Goal: Information Seeking & Learning: Learn about a topic

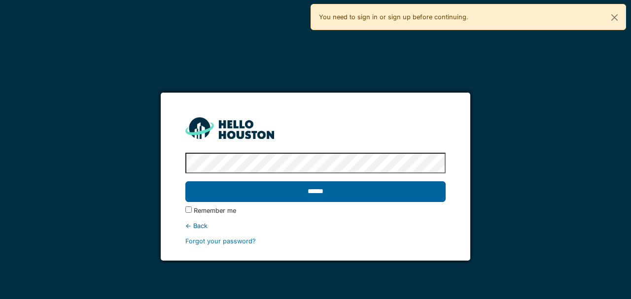
click at [347, 185] on input "******" at bounding box center [315, 192] width 260 height 21
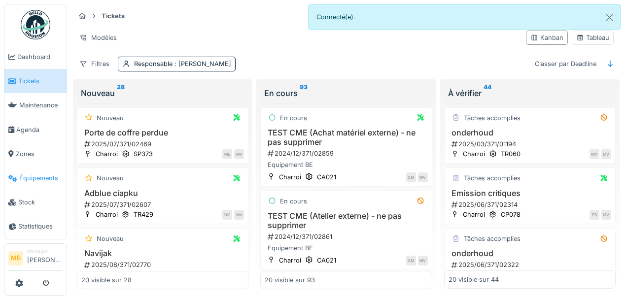
click at [51, 172] on link "Équipements" at bounding box center [35, 178] width 62 height 24
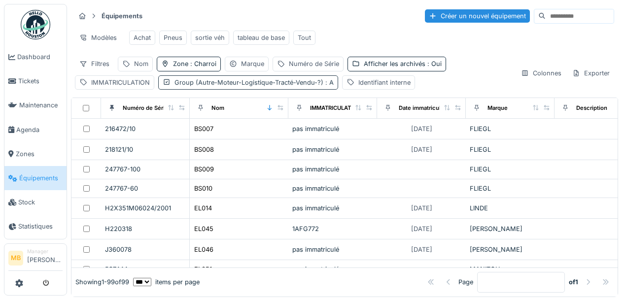
click at [324, 86] on span ": A" at bounding box center [329, 82] width 10 height 7
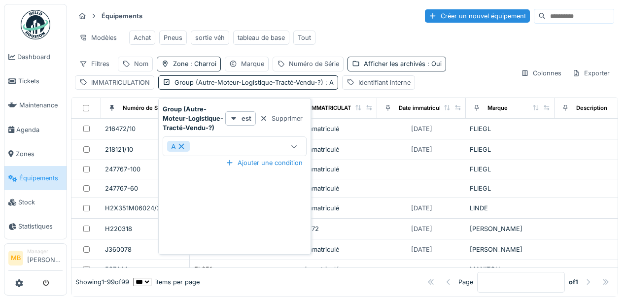
click at [294, 149] on div at bounding box center [295, 146] width 8 height 9
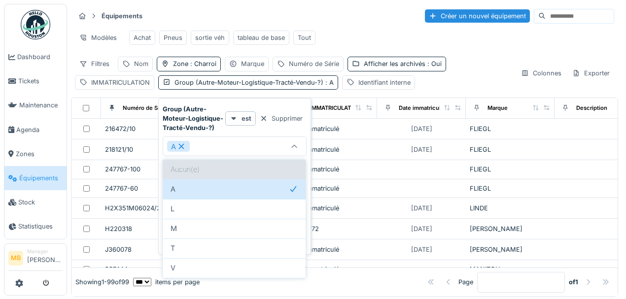
click at [237, 167] on div "Aucun(e)" at bounding box center [234, 170] width 143 height 20
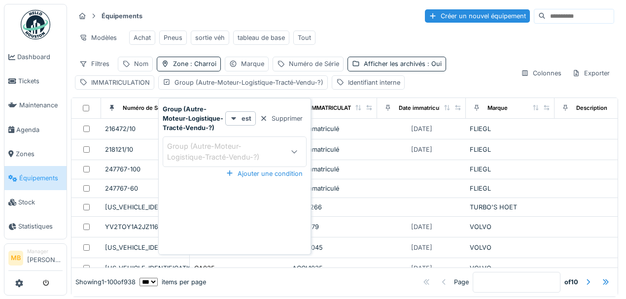
click at [427, 89] on div "Filtres Nom Zone : Charroi Marque Numéro de Série Afficher les archivés : Oui I…" at bounding box center [294, 73] width 438 height 33
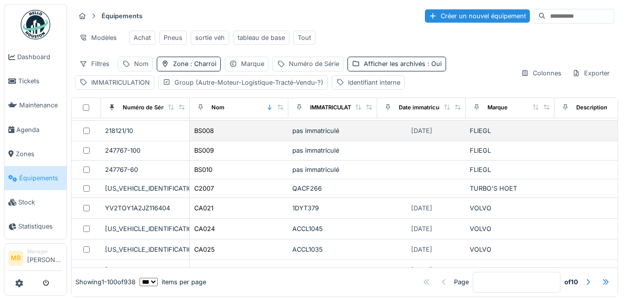
scroll to position [33, 0]
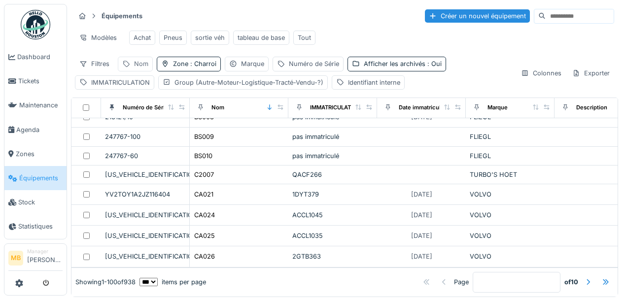
click at [135, 66] on div "Nom" at bounding box center [141, 63] width 14 height 9
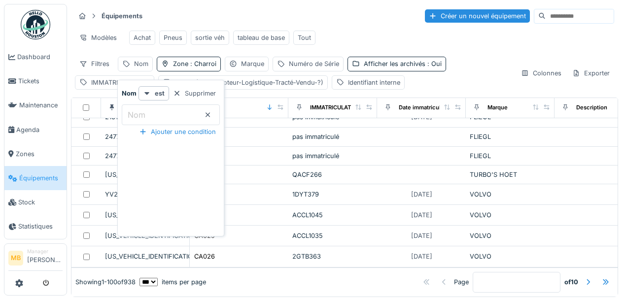
click at [137, 115] on label "Nom" at bounding box center [137, 115] width 22 height 12
click at [137, 115] on input "Nom" at bounding box center [171, 115] width 98 height 21
type input "*****"
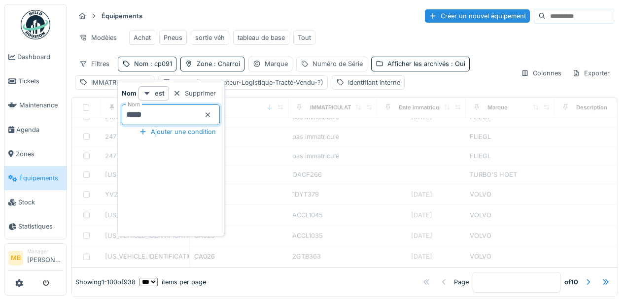
scroll to position [0, 0]
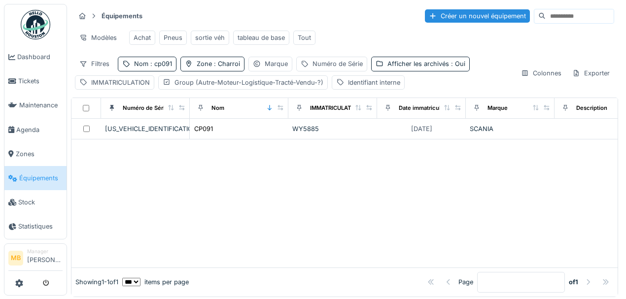
click at [335, 192] on div at bounding box center [345, 204] width 546 height 128
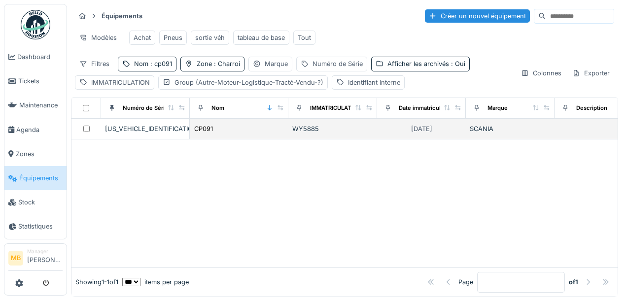
click at [98, 133] on td at bounding box center [87, 129] width 30 height 21
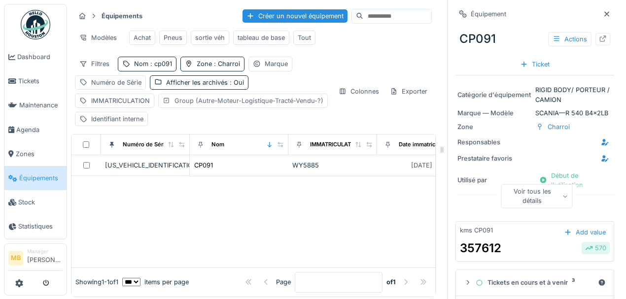
click at [163, 106] on div at bounding box center [167, 100] width 8 height 9
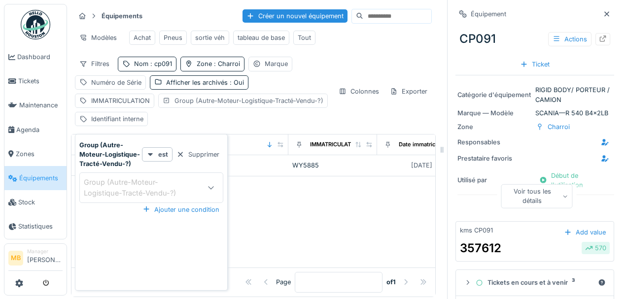
click at [163, 104] on icon at bounding box center [167, 101] width 8 height 6
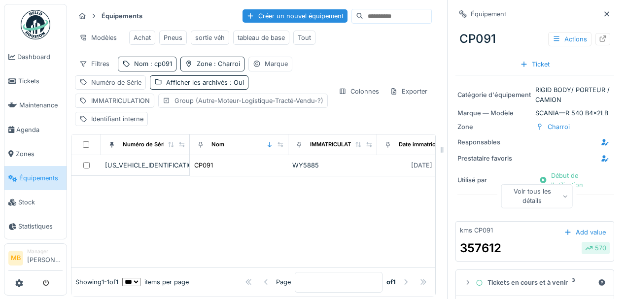
click at [163, 104] on icon at bounding box center [167, 101] width 8 height 6
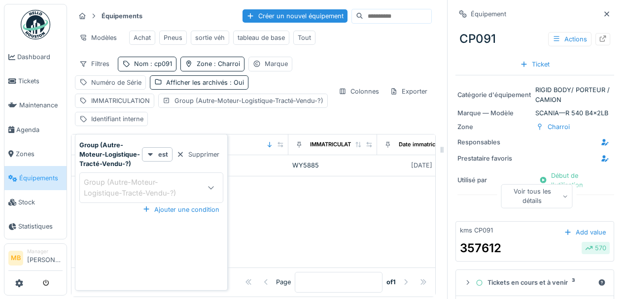
click at [341, 109] on div "Filtres Nom : cp091 Zone : Charroi Marque Numéro de Série Afficher les archivés…" at bounding box center [253, 92] width 357 height 70
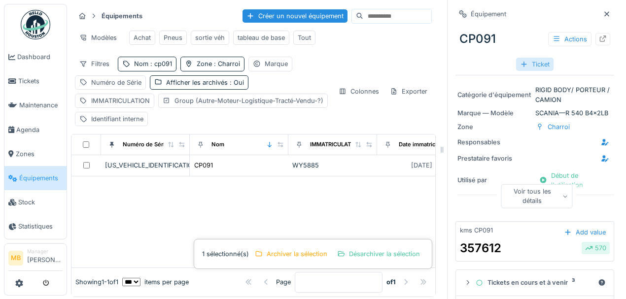
click at [536, 61] on div "Ticket" at bounding box center [534, 64] width 37 height 13
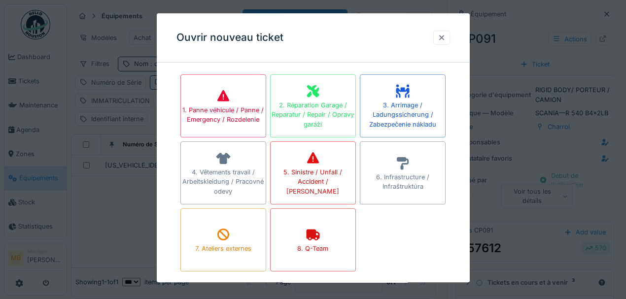
click at [450, 37] on div at bounding box center [442, 38] width 17 height 14
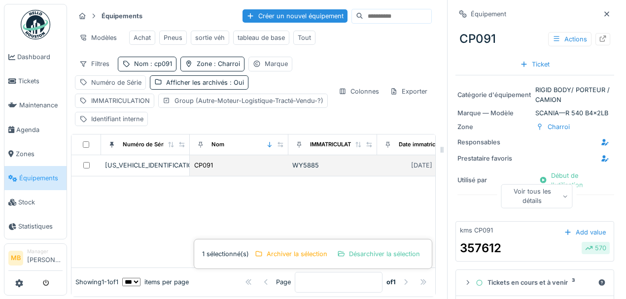
click at [262, 167] on div "CP091" at bounding box center [239, 165] width 91 height 10
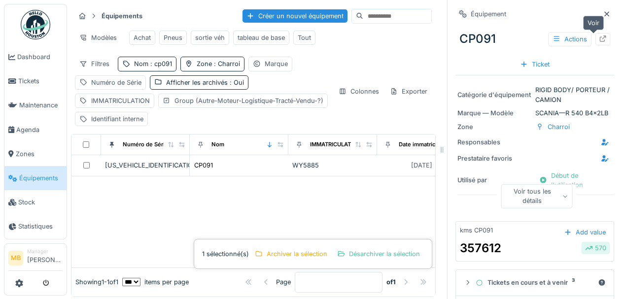
click at [600, 37] on icon at bounding box center [603, 39] width 6 height 6
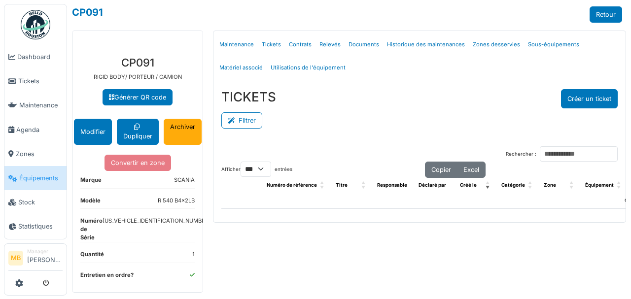
select select "***"
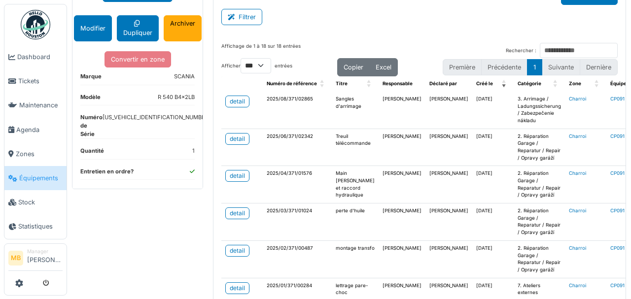
scroll to position [99, 0]
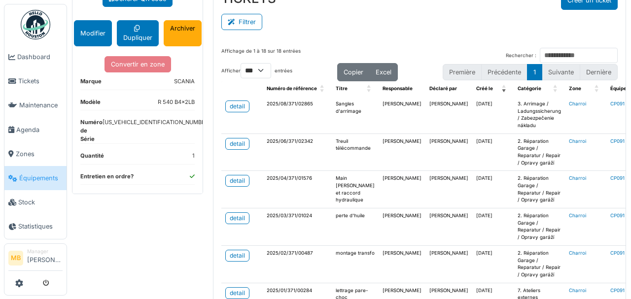
click at [38, 175] on span "Équipements" at bounding box center [40, 178] width 43 height 9
click at [161, 224] on div "**********" at bounding box center [349, 149] width 564 height 299
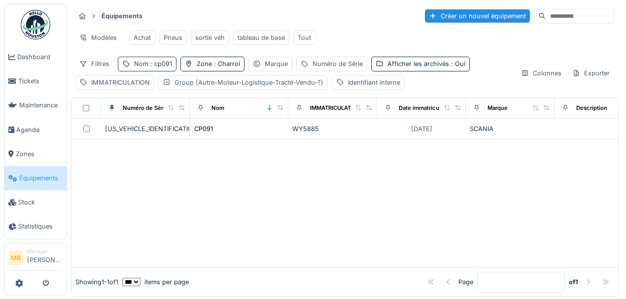
click at [163, 68] on span ": cp091" at bounding box center [160, 63] width 24 height 7
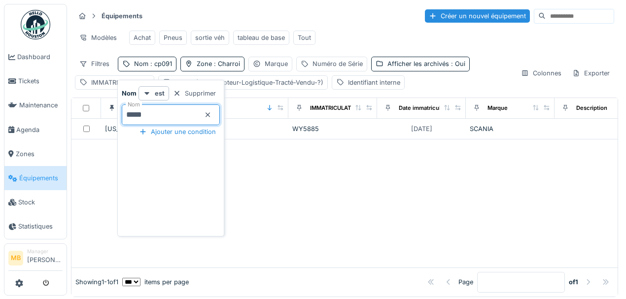
drag, startPoint x: 184, startPoint y: 116, endPoint x: 99, endPoint y: 113, distance: 85.9
click at [101, 112] on body "Dashboard Tickets Maintenance Agenda Zones Équipements Stock Statistiques MB Ma…" at bounding box center [313, 149] width 626 height 299
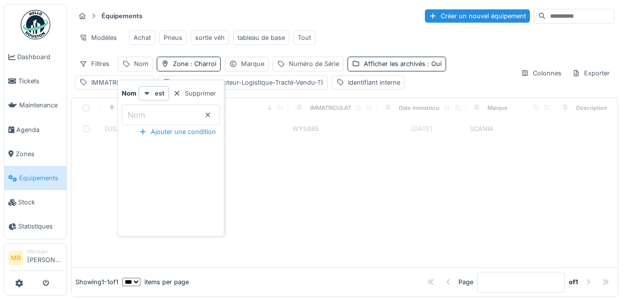
click at [69, 181] on div "Équipements Créer un nouvel équipement Modèles Achat Pneus sortie véh tableau d…" at bounding box center [346, 150] width 559 height 301
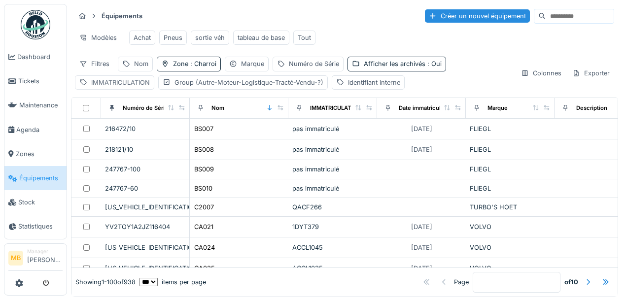
click at [136, 84] on div "IMMATRICULATION" at bounding box center [120, 82] width 59 height 9
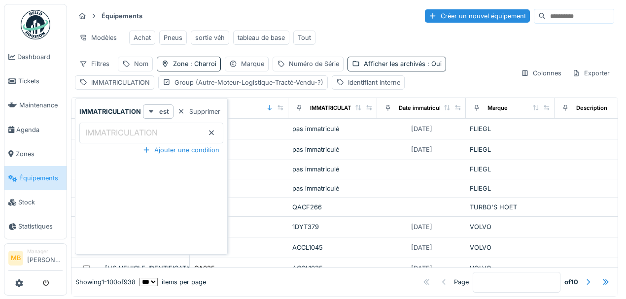
click at [126, 124] on input "IMMATRICULATION" at bounding box center [151, 133] width 144 height 21
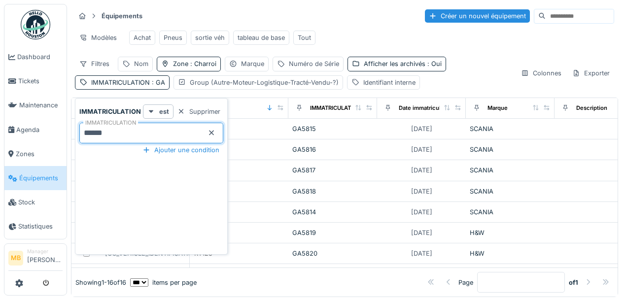
type input "******"
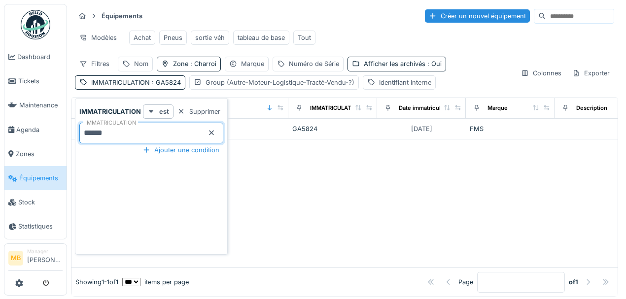
click at [360, 170] on div at bounding box center [345, 204] width 546 height 128
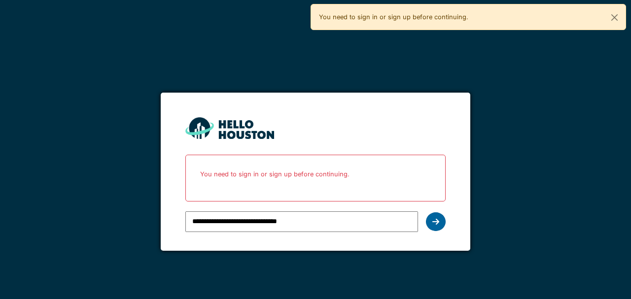
click at [435, 226] on div at bounding box center [436, 222] width 20 height 19
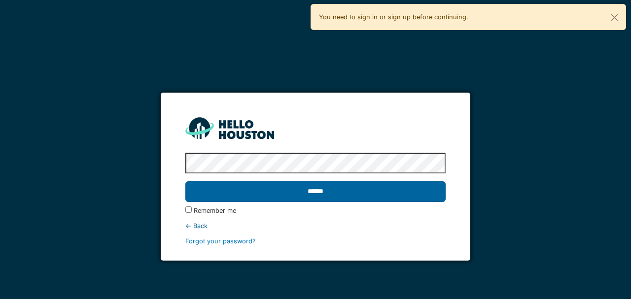
click at [364, 190] on input "******" at bounding box center [315, 192] width 260 height 21
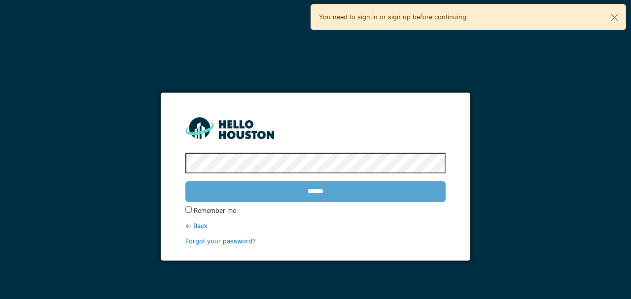
click at [371, 199] on div "******" at bounding box center [315, 192] width 260 height 29
click at [615, 17] on button "Close" at bounding box center [615, 17] width 22 height 26
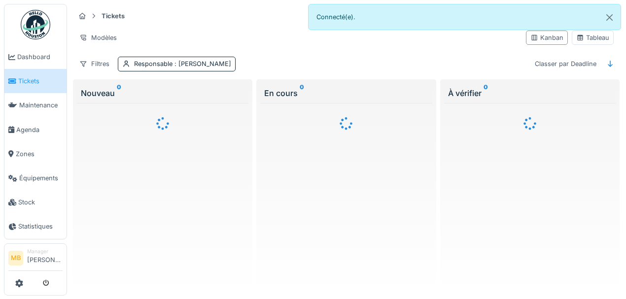
click at [35, 182] on div at bounding box center [313, 149] width 626 height 299
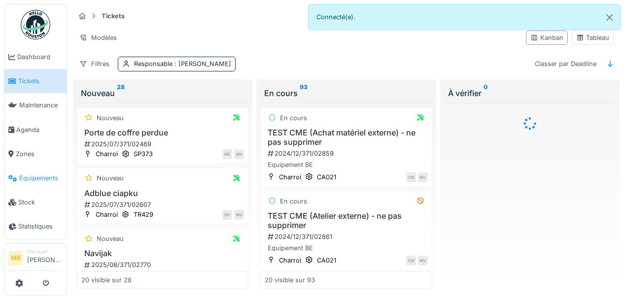
click at [46, 183] on link "Équipements" at bounding box center [35, 178] width 62 height 24
click at [46, 181] on span "Équipements" at bounding box center [40, 178] width 43 height 9
click at [46, 179] on span "Équipements" at bounding box center [40, 178] width 43 height 9
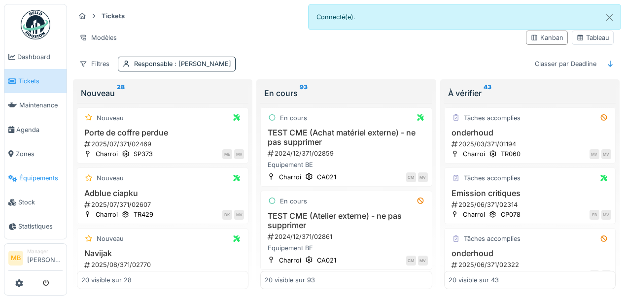
click at [47, 175] on span "Équipements" at bounding box center [40, 178] width 43 height 9
click at [58, 179] on span "Équipements" at bounding box center [40, 178] width 43 height 9
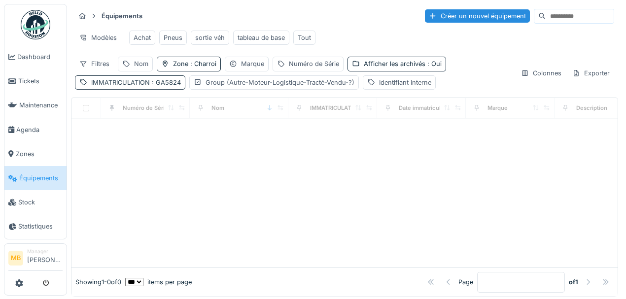
click at [158, 86] on span ": GA5824" at bounding box center [165, 82] width 31 height 7
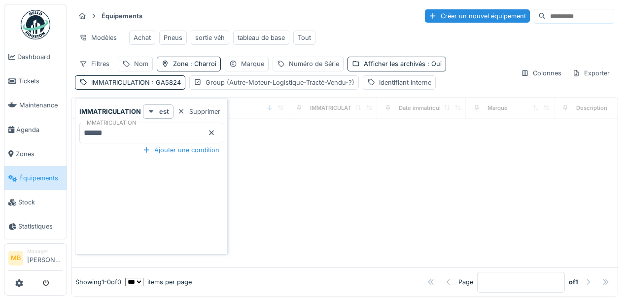
click at [211, 133] on icon at bounding box center [211, 133] width 5 height 5
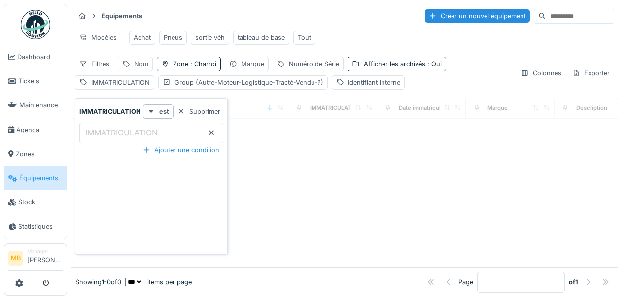
click at [146, 69] on div "Nom" at bounding box center [141, 63] width 14 height 9
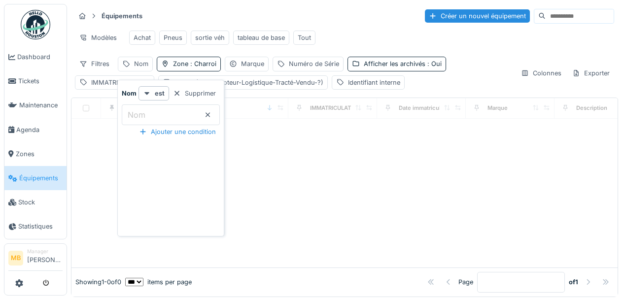
click at [137, 118] on label "Nom" at bounding box center [137, 115] width 22 height 12
click at [137, 118] on input "Nom" at bounding box center [171, 115] width 98 height 21
type input "*****"
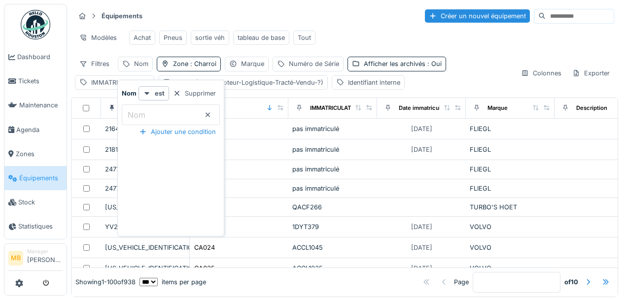
click at [349, 164] on td "pas immatriculé" at bounding box center [333, 169] width 89 height 19
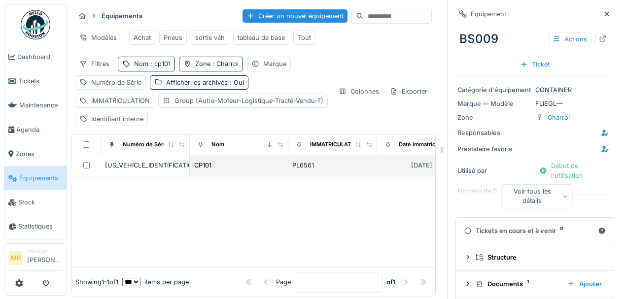
click at [91, 169] on div at bounding box center [86, 165] width 22 height 6
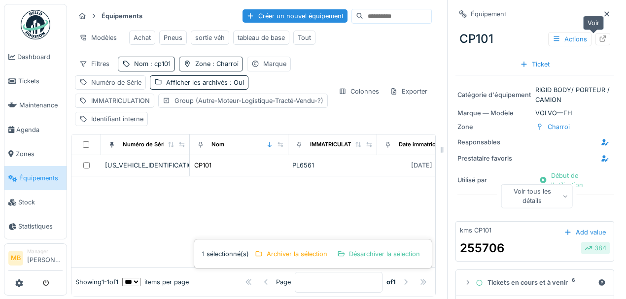
click at [600, 37] on icon at bounding box center [603, 39] width 6 height 6
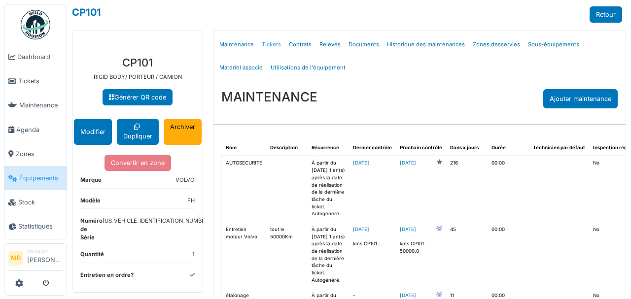
click at [267, 44] on link "Tickets" at bounding box center [271, 44] width 27 height 23
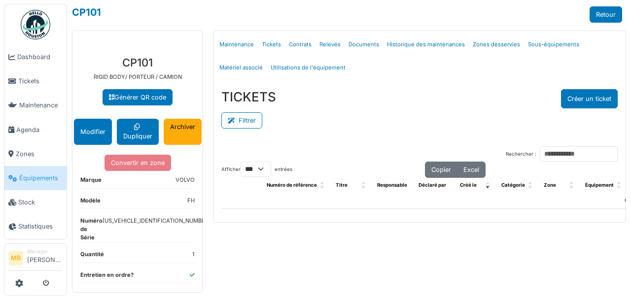
select select "***"
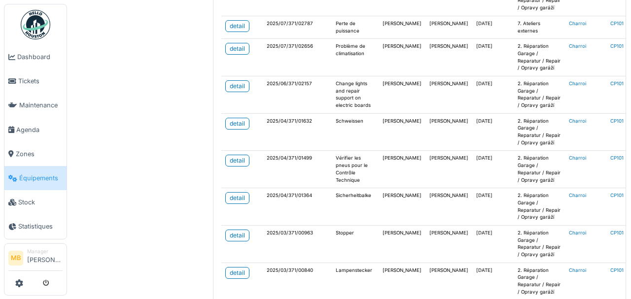
scroll to position [328, 0]
